Goal: Go to known website: Access a specific website the user already knows

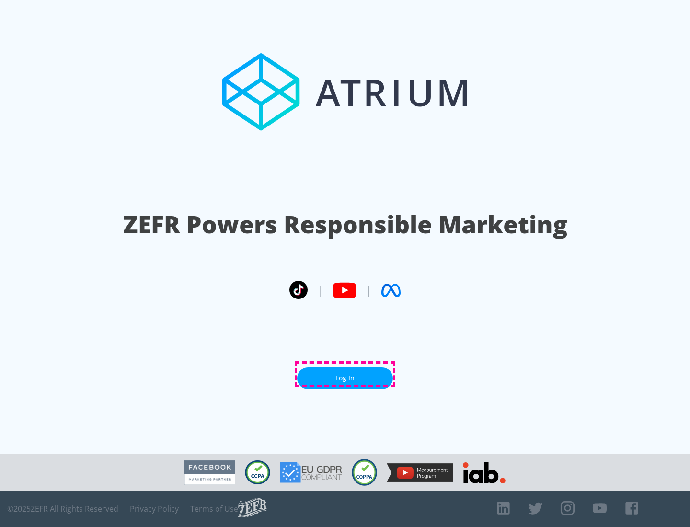
click at [345, 374] on link "Log In" at bounding box center [345, 379] width 96 height 22
